Goal: Transaction & Acquisition: Download file/media

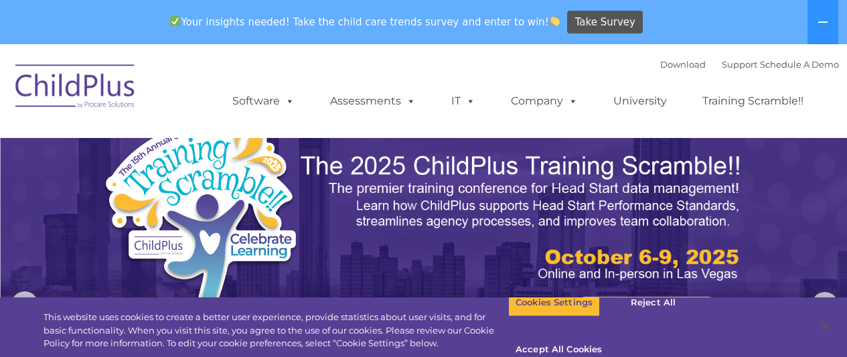
scroll to position [44, 0]
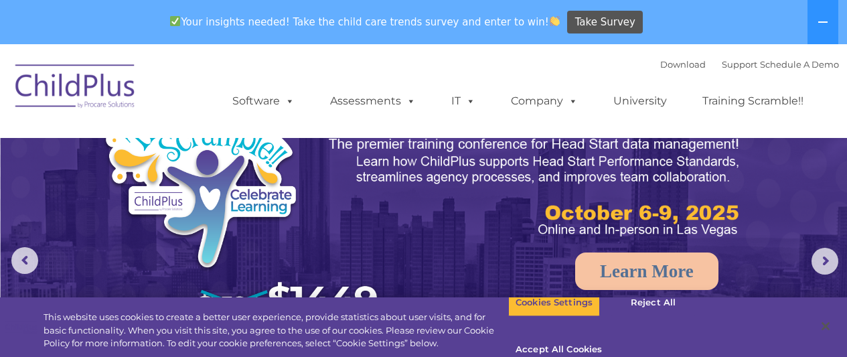
select select "MEDIUM"
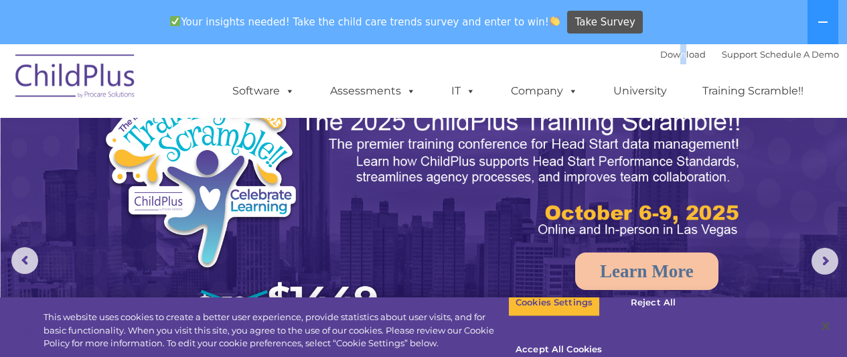
click at [665, 64] on div "Download Support | Schedule A Demo " at bounding box center [750, 54] width 179 height 20
click at [531, 72] on ul "Software ChildPlus: The original and most widely-used Head Start data managemen…" at bounding box center [523, 91] width 634 height 54
click at [661, 54] on link "Download" at bounding box center [684, 54] width 46 height 11
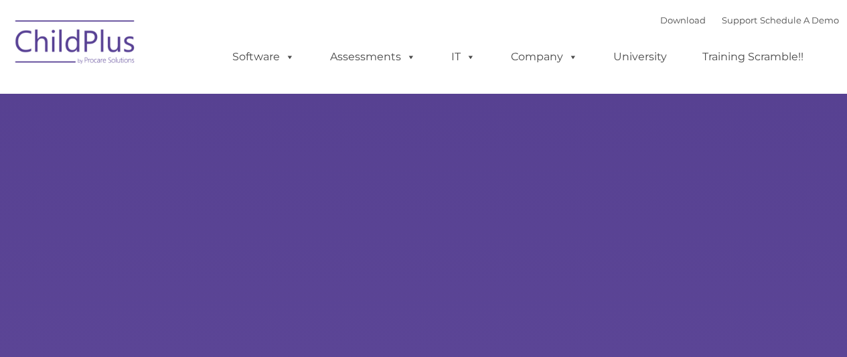
type input ""
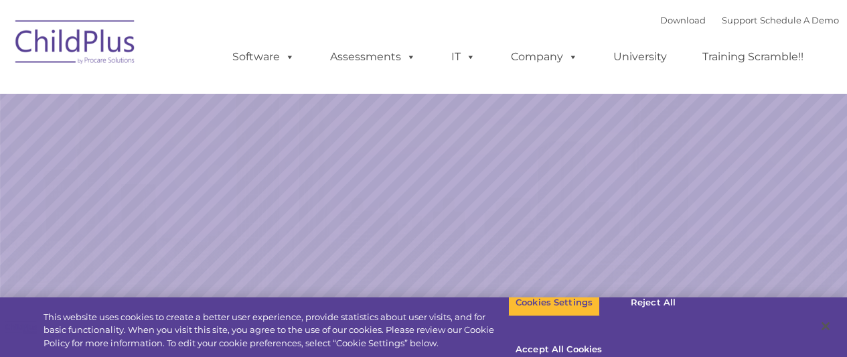
select select "MEDIUM"
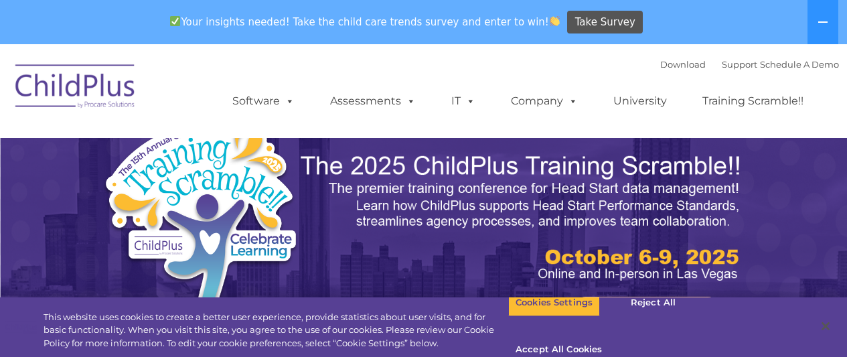
click at [667, 66] on link "Download" at bounding box center [684, 64] width 46 height 11
